Goal: Communication & Community: Answer question/provide support

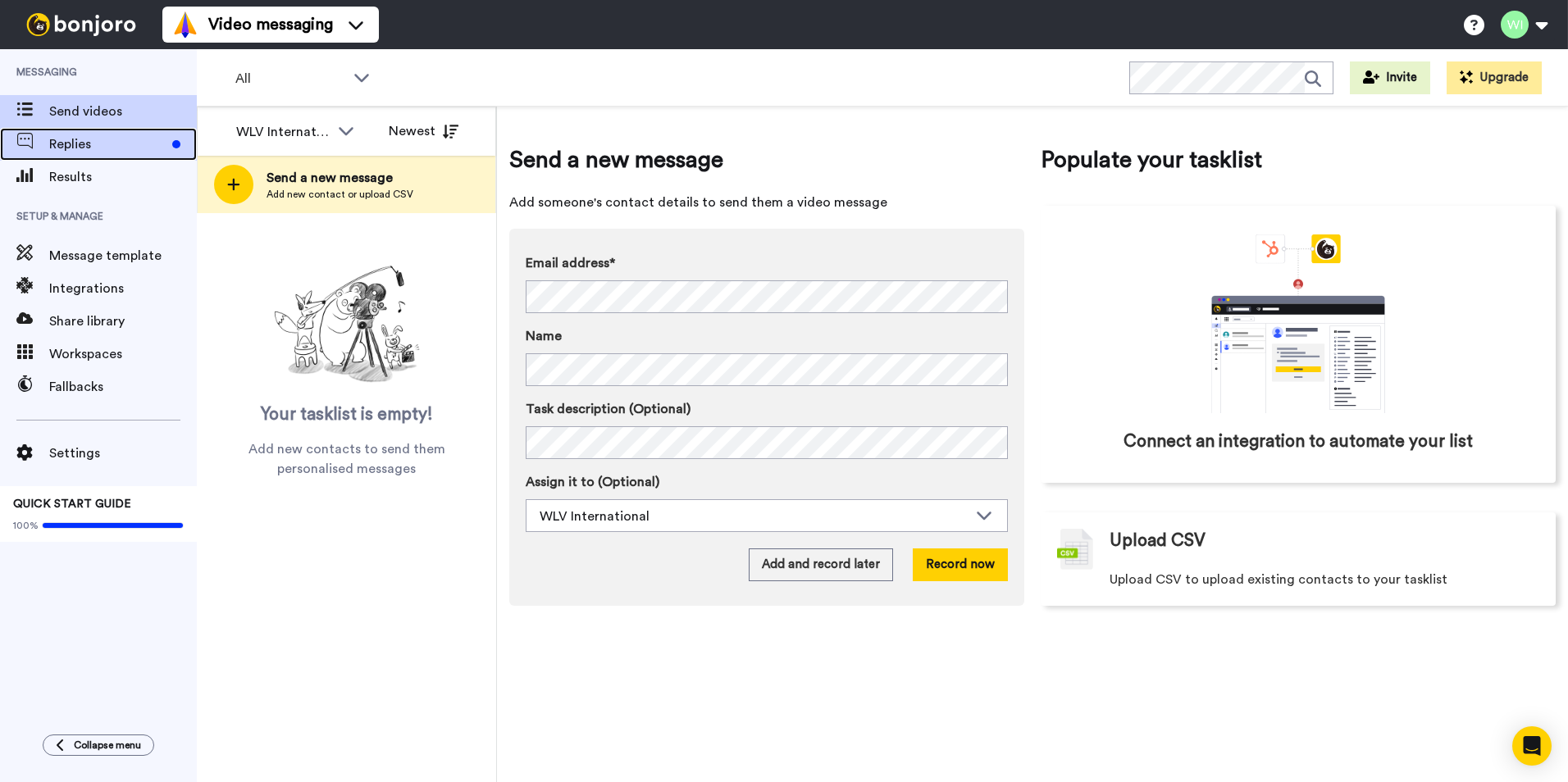
click at [132, 142] on span "Replies" at bounding box center [108, 144] width 116 height 20
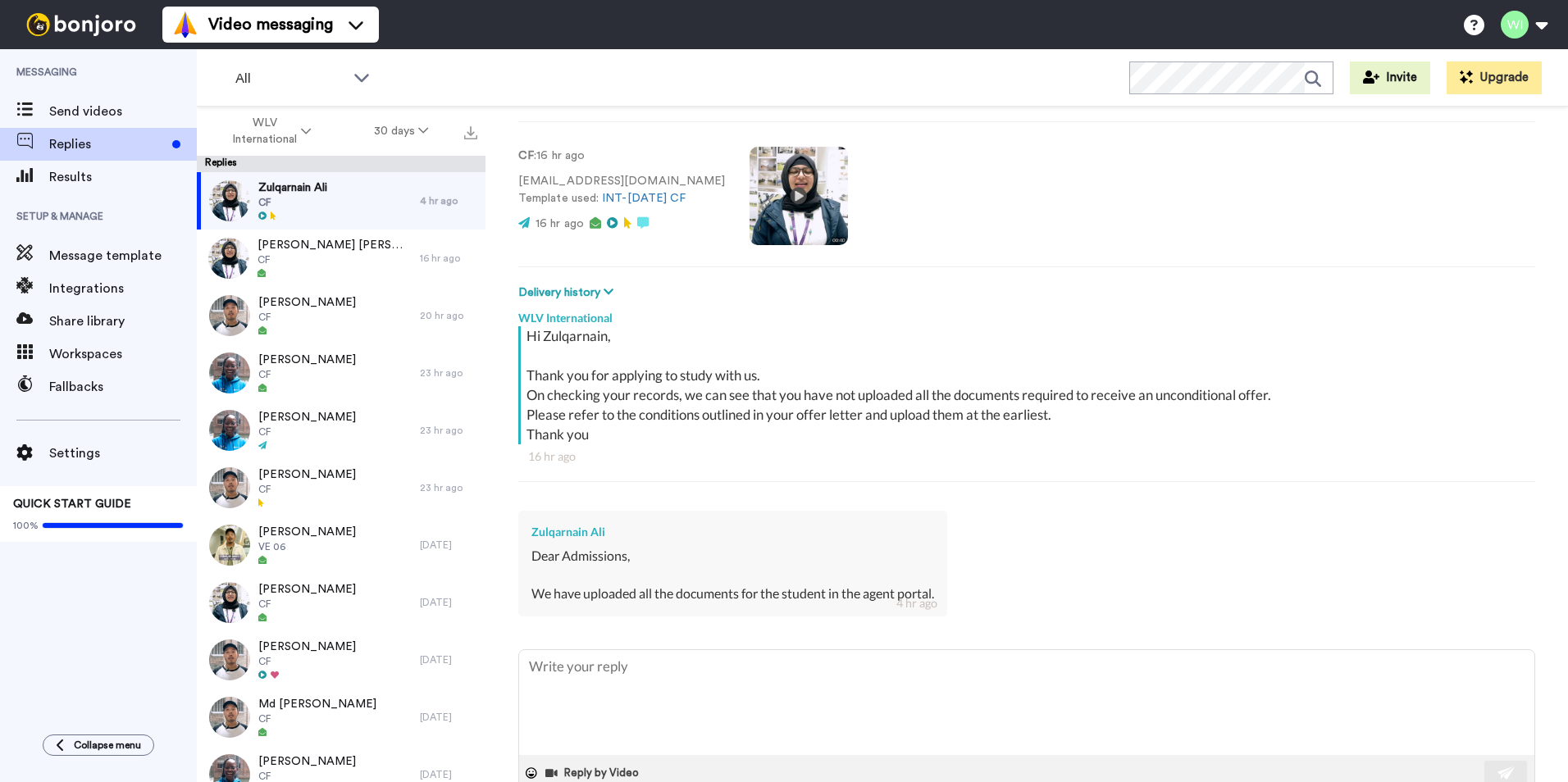
scroll to position [123, 0]
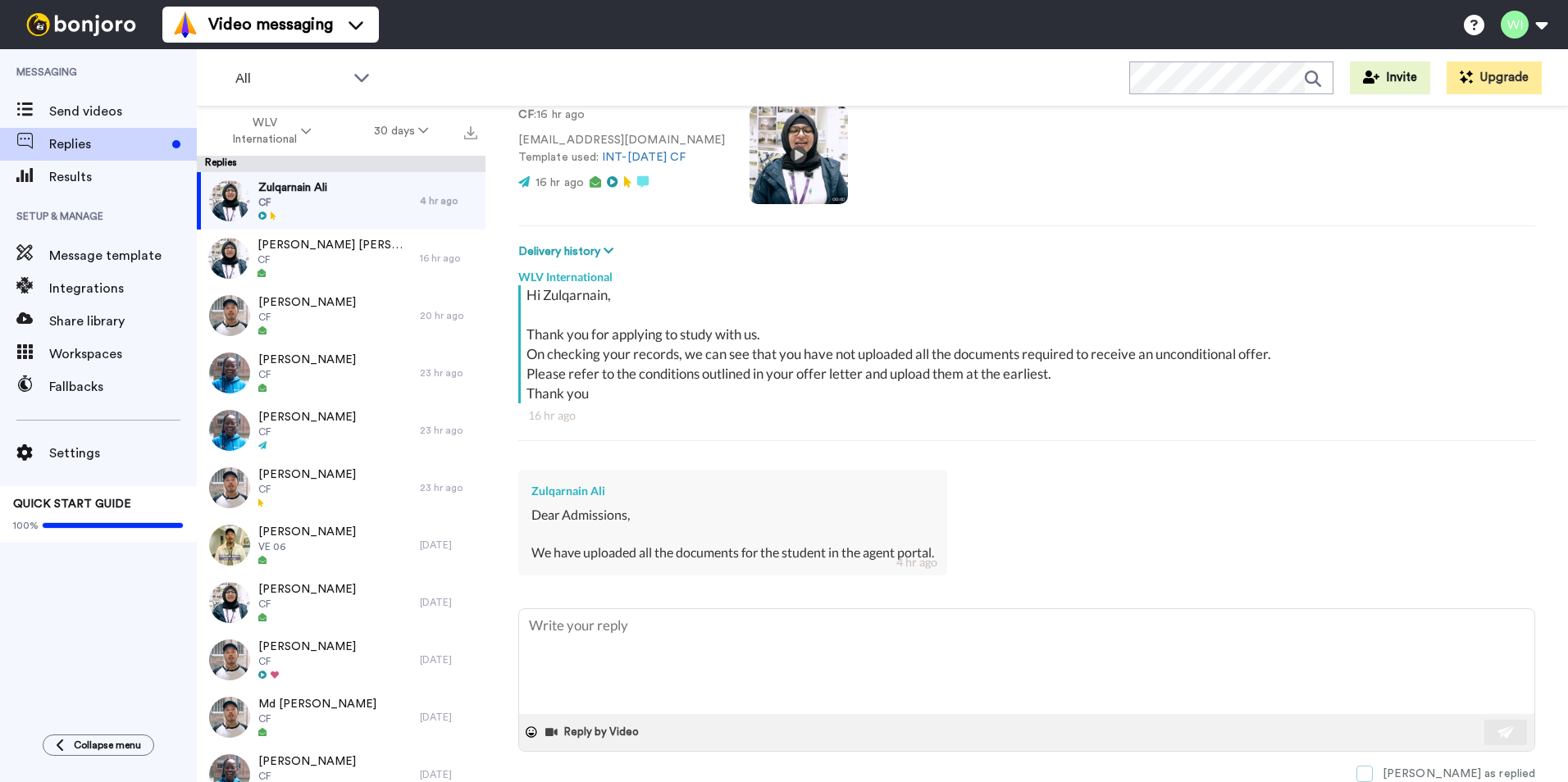
click at [1373, 772] on span at bounding box center [1364, 773] width 16 height 16
type textarea "x"
click at [148, 116] on span "Send videos" at bounding box center [123, 111] width 148 height 20
